Goal: Task Accomplishment & Management: Use online tool/utility

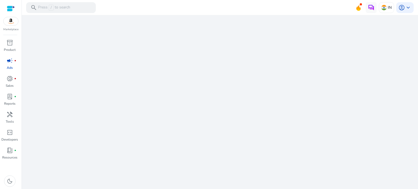
scroll to position [1243, 0]
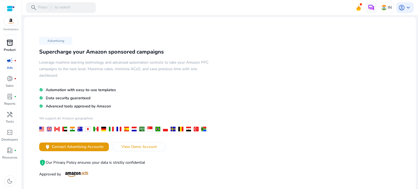
click at [8, 45] on span "inventory_2" at bounding box center [10, 42] width 7 height 7
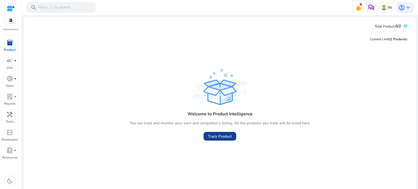
click at [227, 134] on span "Track Product" at bounding box center [220, 136] width 24 height 6
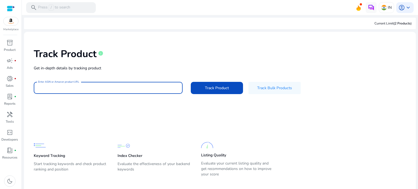
click at [140, 86] on input "Enter ASIN or Amazon product URL" at bounding box center [108, 88] width 140 height 6
paste input "**********"
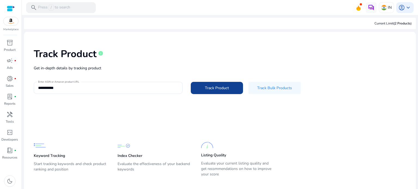
click at [211, 94] on div "**********" at bounding box center [219, 70] width 383 height 69
click at [209, 88] on span "Track Product" at bounding box center [217, 88] width 24 height 6
type input "**********"
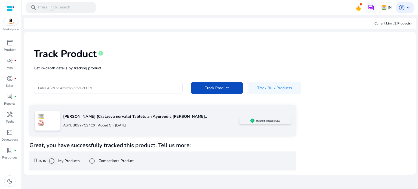
click at [63, 161] on label "My Products" at bounding box center [68, 161] width 23 height 6
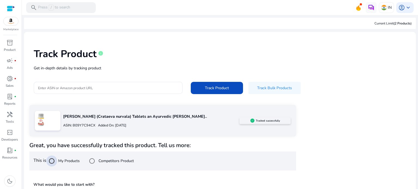
scroll to position [49, 0]
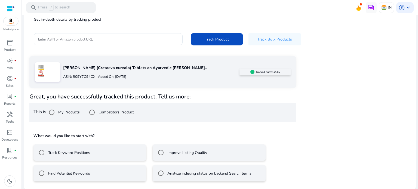
click at [67, 153] on label "Track Keyword Positions" at bounding box center [68, 153] width 43 height 6
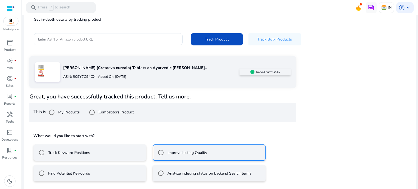
click at [86, 155] on label "Track Keyword Positions" at bounding box center [68, 153] width 43 height 6
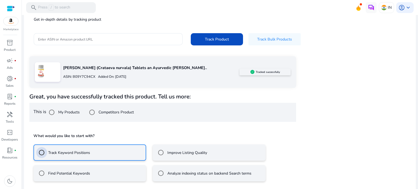
scroll to position [73, 0]
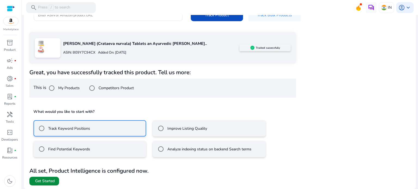
click at [49, 179] on span "Get Started" at bounding box center [45, 180] width 20 height 5
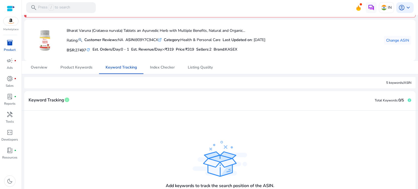
scroll to position [15, 0]
click at [87, 69] on span "Product Keywords" at bounding box center [76, 68] width 32 height 4
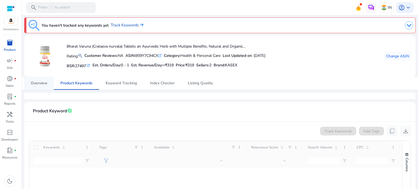
click at [45, 86] on span "Overview" at bounding box center [39, 83] width 17 height 13
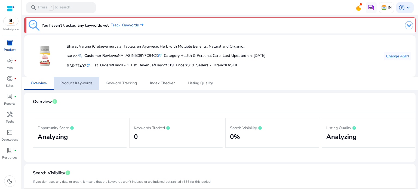
click at [92, 85] on link "Product Keywords" at bounding box center [76, 83] width 45 height 13
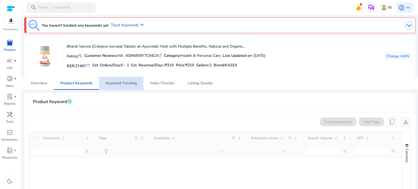
click at [125, 85] on span "Keyword Tracking" at bounding box center [120, 83] width 31 height 4
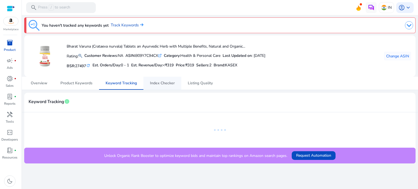
click at [169, 83] on span "Index Checker" at bounding box center [162, 83] width 25 height 4
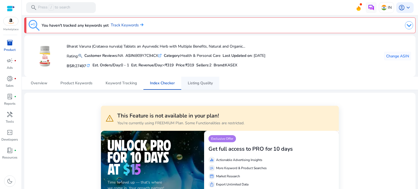
click at [193, 84] on span "Listing Quality" at bounding box center [200, 83] width 25 height 4
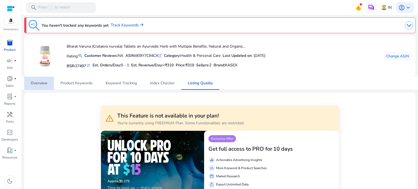
click at [49, 82] on link "Overview" at bounding box center [39, 83] width 30 height 13
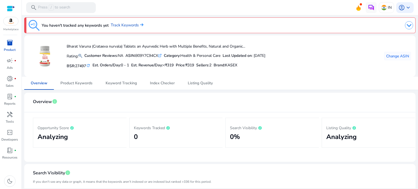
click at [11, 19] on img at bounding box center [11, 21] width 15 height 8
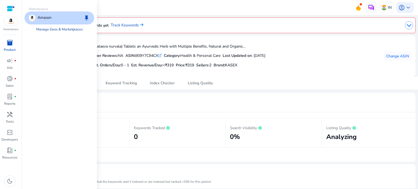
click at [70, 29] on link "Manage Geos & Marketplaces" at bounding box center [59, 29] width 55 height 10
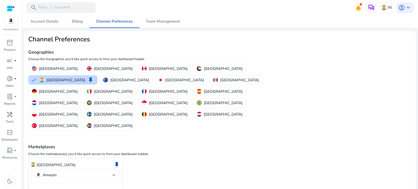
click at [115, 174] on div at bounding box center [113, 175] width 3 height 2
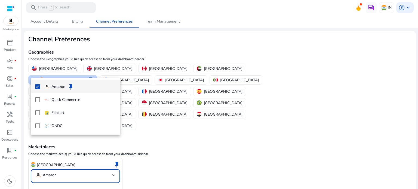
click at [115, 139] on div at bounding box center [209, 94] width 418 height 189
